Goal: Task Accomplishment & Management: Manage account settings

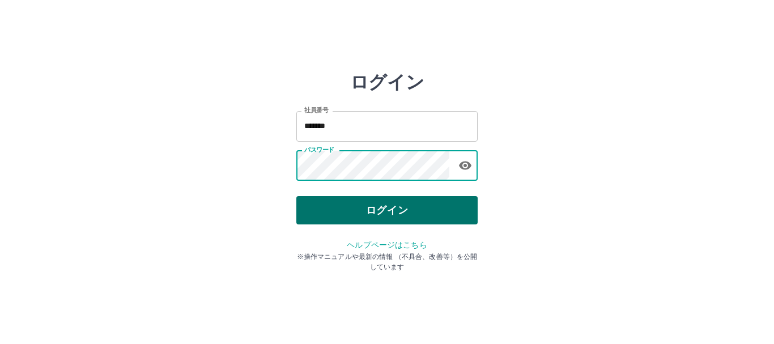
click at [398, 211] on button "ログイン" at bounding box center [386, 210] width 181 height 28
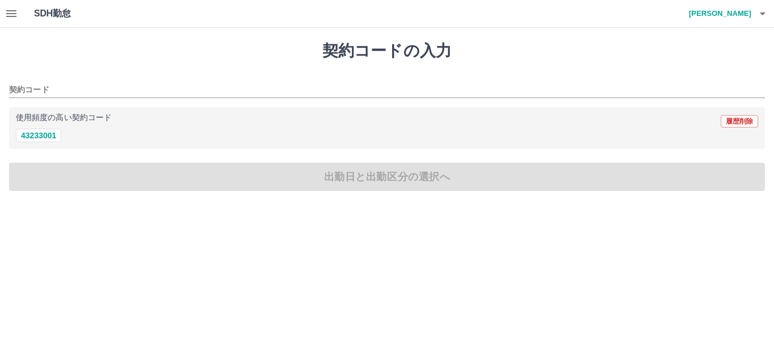
click at [14, 15] on icon "button" at bounding box center [12, 14] width 14 height 14
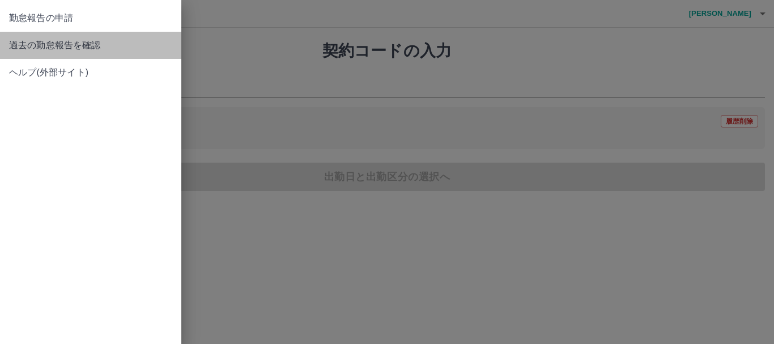
click at [49, 50] on span "過去の勤怠報告を確認" at bounding box center [90, 46] width 163 height 14
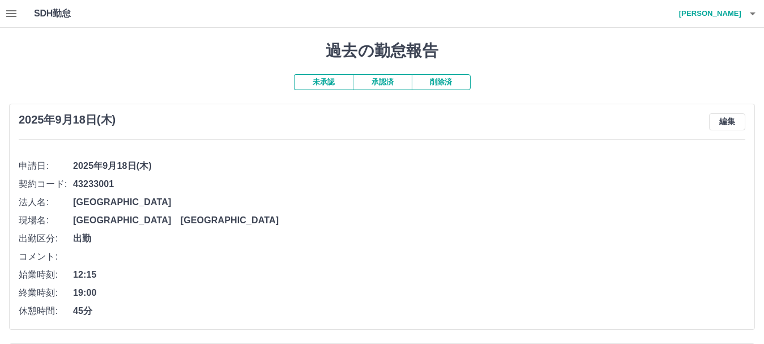
click at [372, 79] on button "承認済" at bounding box center [382, 82] width 59 height 16
click at [316, 86] on button "未承認" at bounding box center [323, 82] width 59 height 16
